Goal: Check status

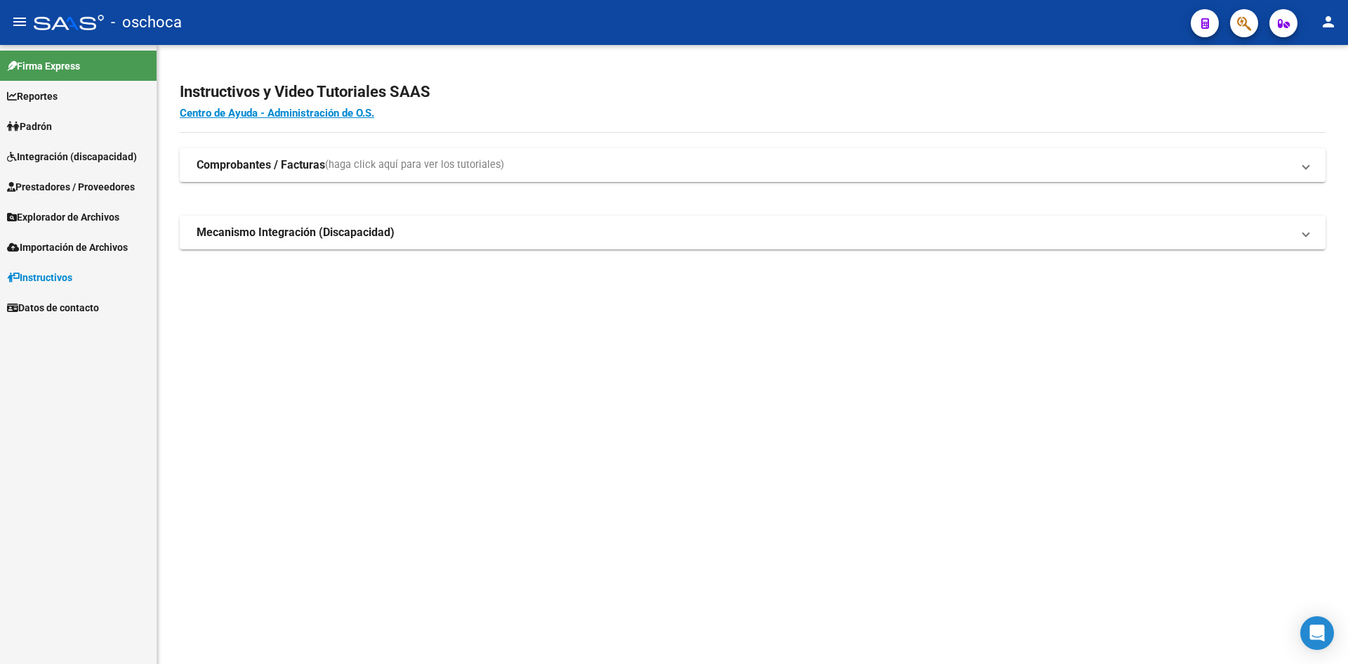
click at [65, 159] on span "Integración (discapacidad)" at bounding box center [72, 156] width 130 height 15
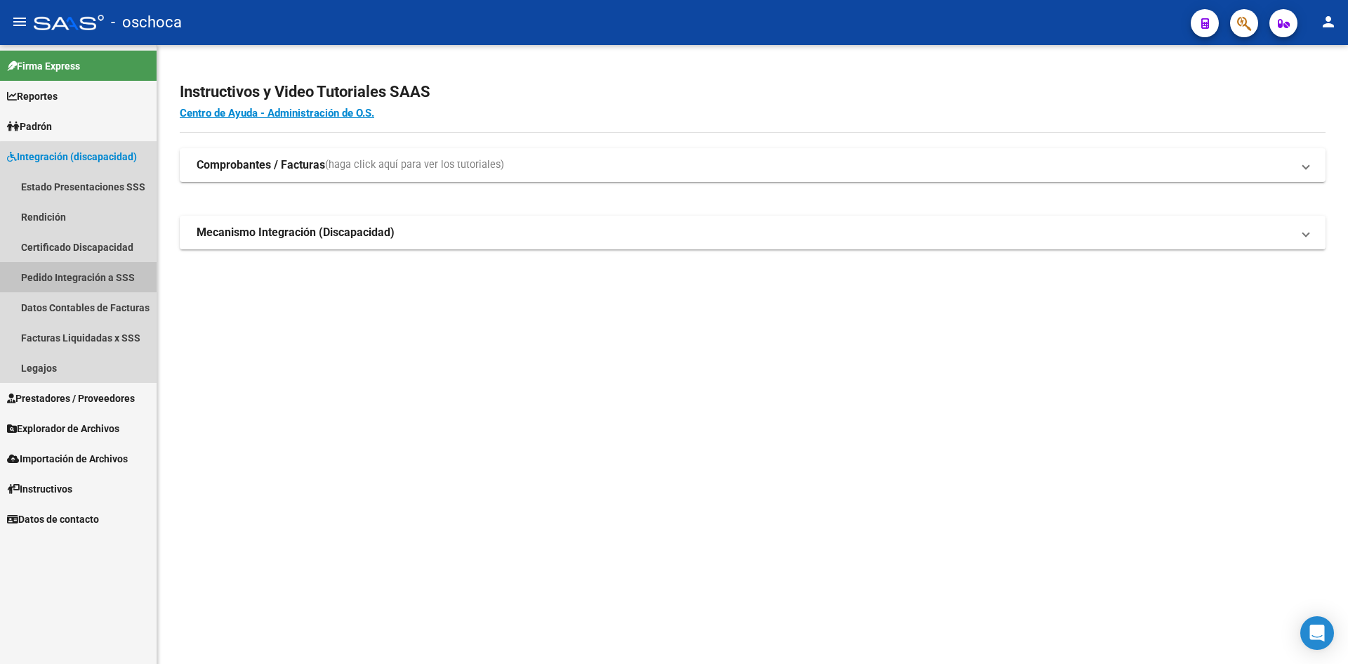
click at [82, 280] on link "Pedido Integración a SSS" at bounding box center [78, 277] width 157 height 30
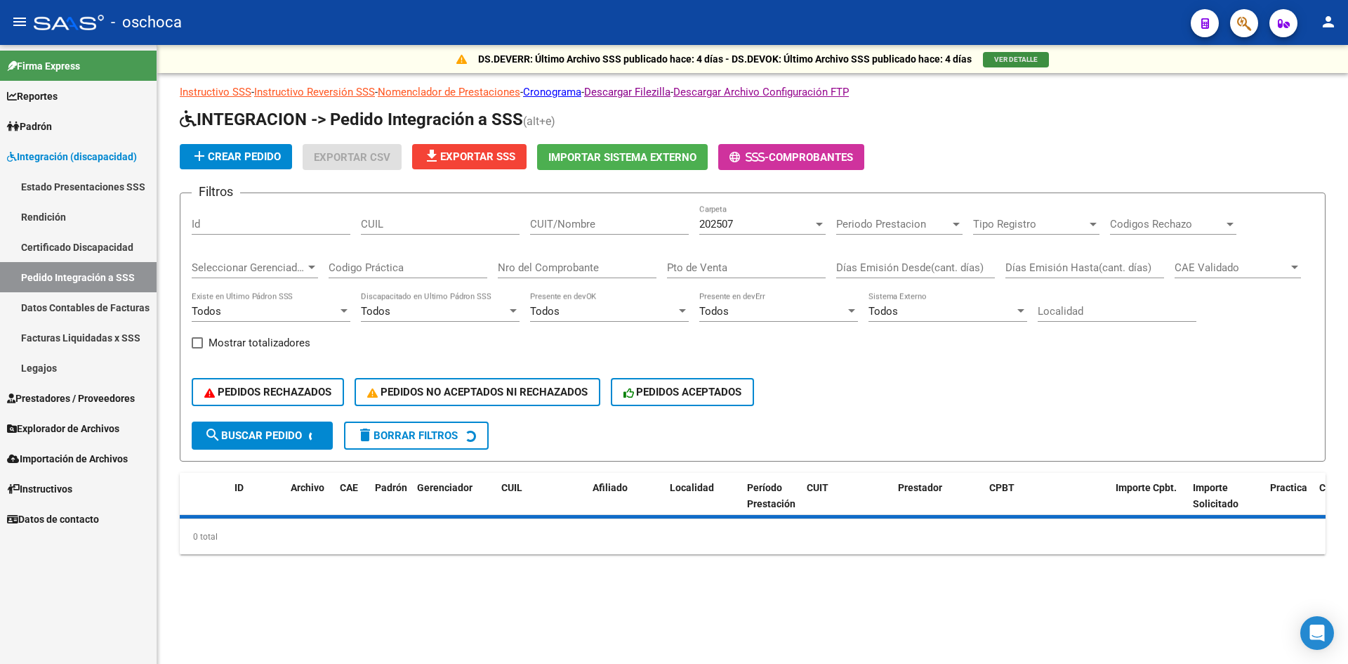
click at [1020, 60] on span "VER DETALLE" at bounding box center [1016, 59] width 44 height 8
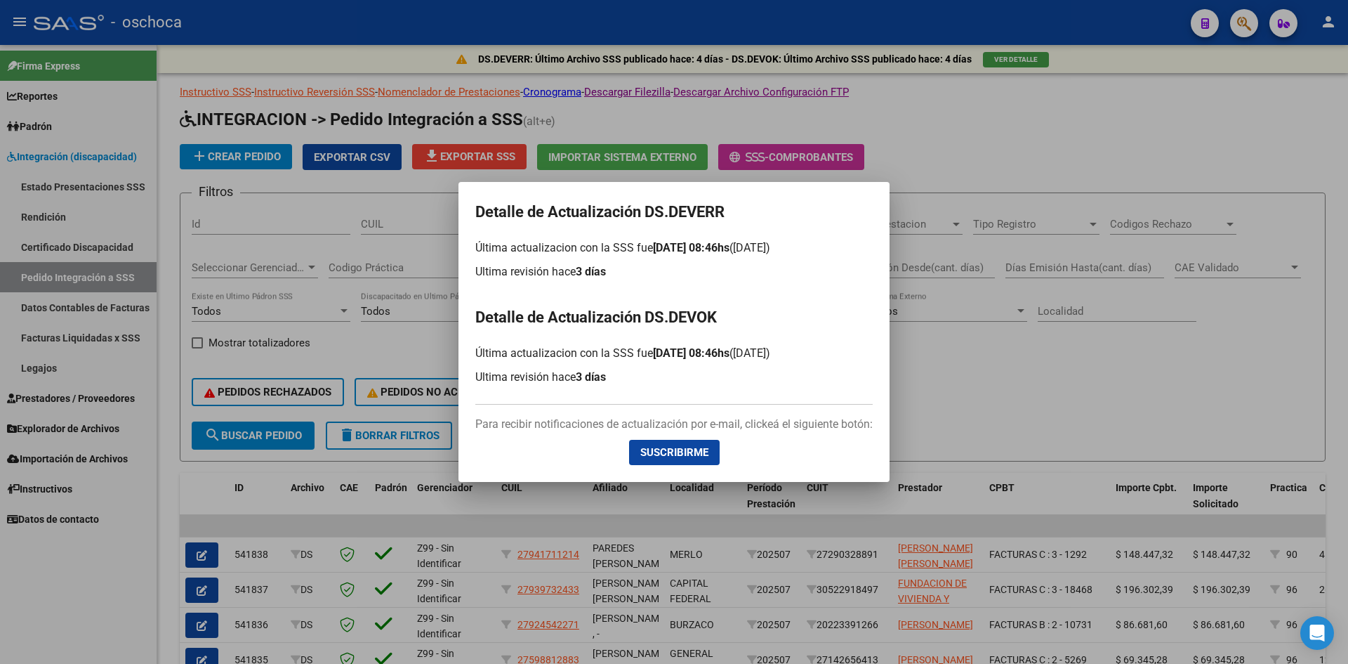
click at [991, 395] on div at bounding box center [674, 332] width 1348 height 664
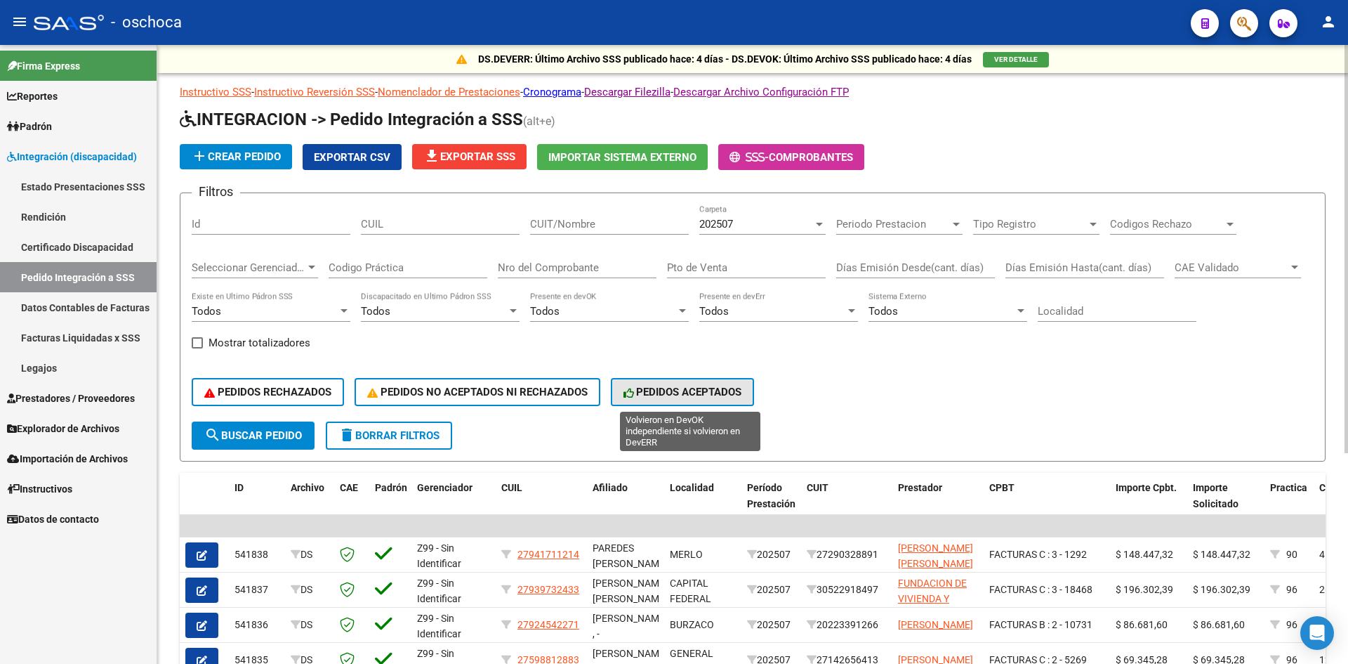
click at [706, 387] on span "PEDIDOS ACEPTADOS" at bounding box center [683, 392] width 119 height 13
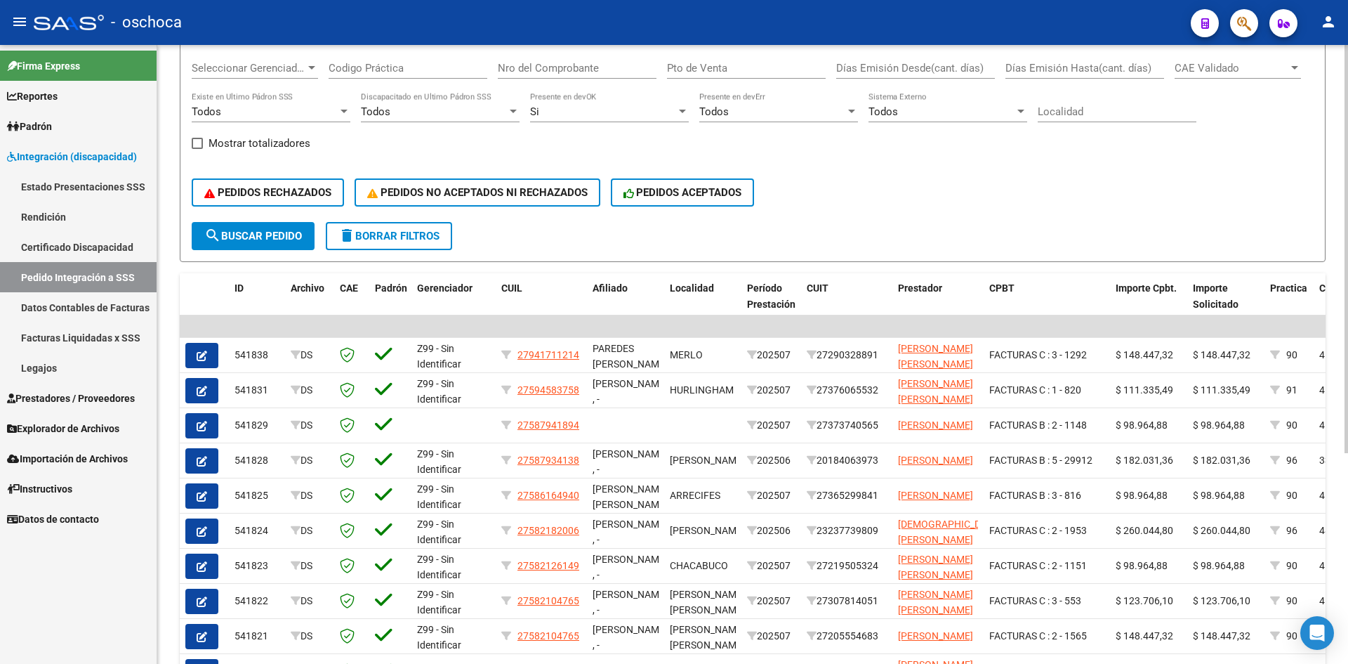
scroll to position [180, 0]
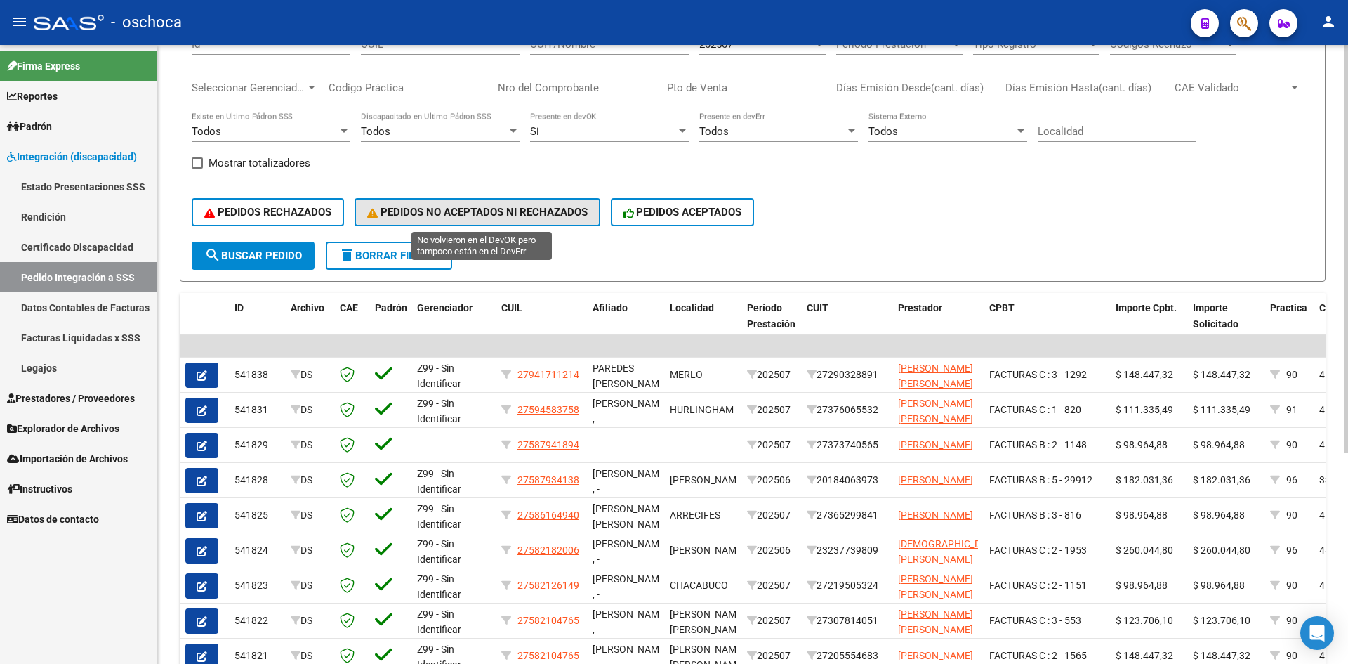
click at [490, 209] on span "PEDIDOS NO ACEPTADOS NI RECHAZADOS" at bounding box center [477, 212] width 221 height 13
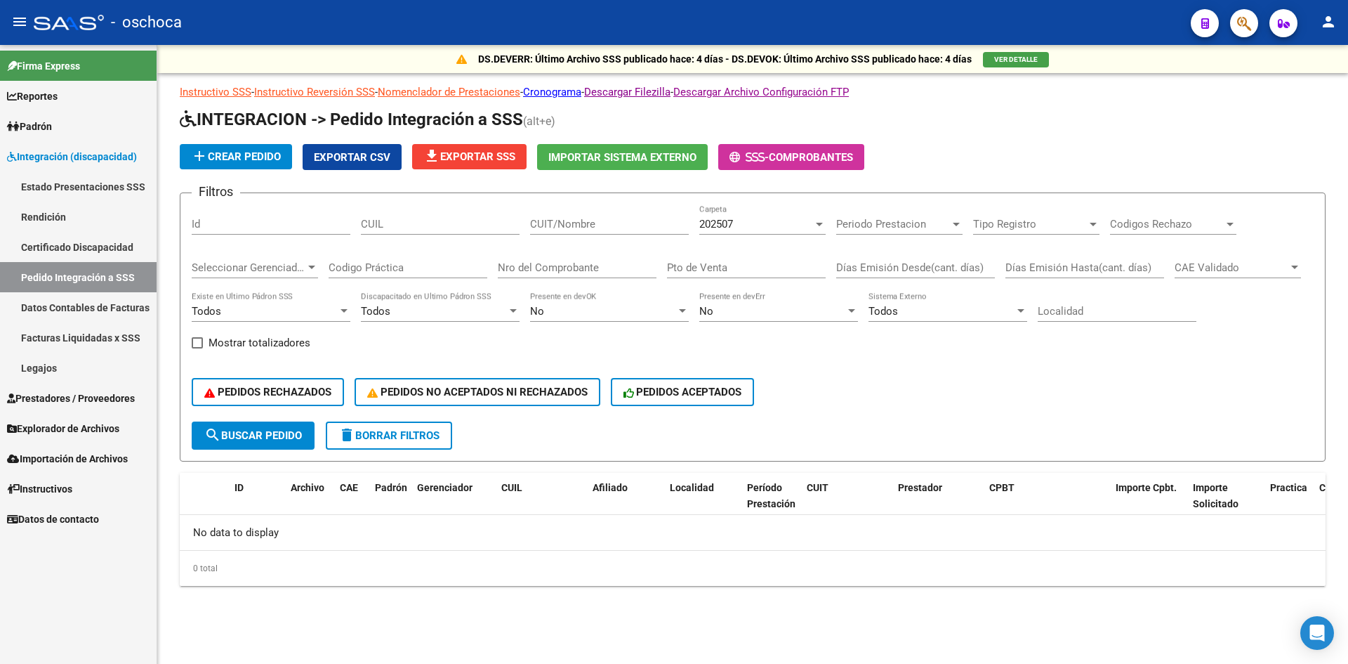
scroll to position [0, 0]
click at [321, 389] on span "PEDIDOS RECHAZADOS" at bounding box center [267, 392] width 127 height 13
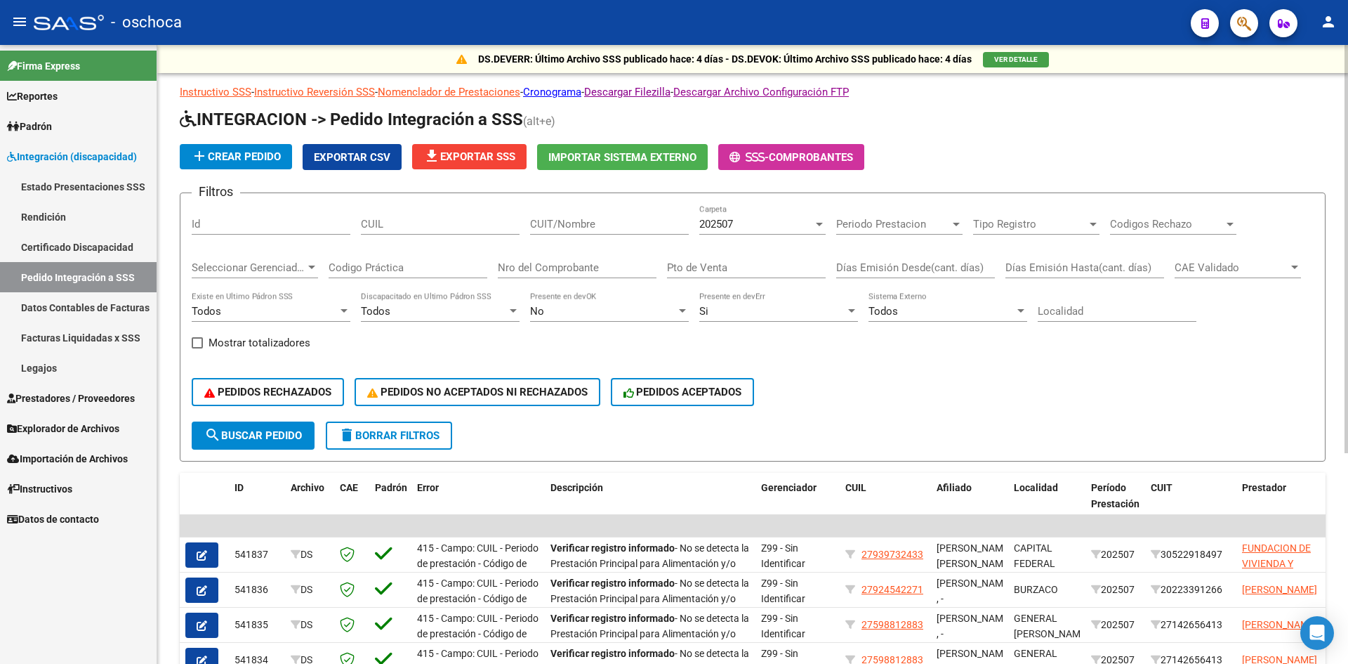
click at [334, 159] on span "Exportar CSV" at bounding box center [352, 157] width 77 height 13
